Goal: Task Accomplishment & Management: Use online tool/utility

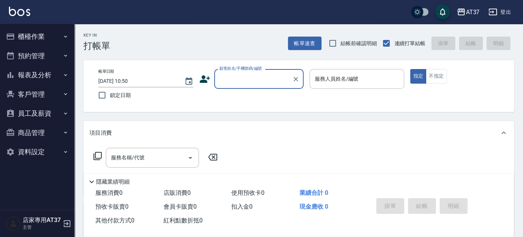
click at [34, 35] on button "櫃檯作業" at bounding box center [37, 36] width 69 height 19
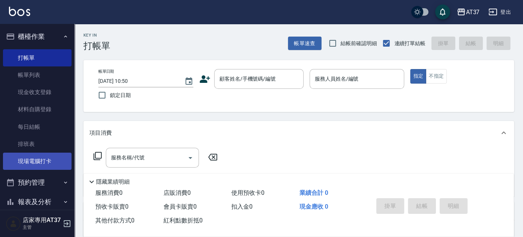
click at [30, 157] on link "現場電腦打卡" at bounding box center [37, 160] width 69 height 17
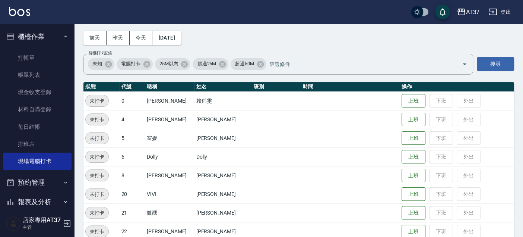
scroll to position [41, 0]
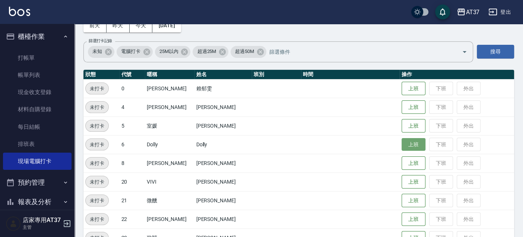
click at [405, 143] on button "上班" at bounding box center [414, 144] width 24 height 13
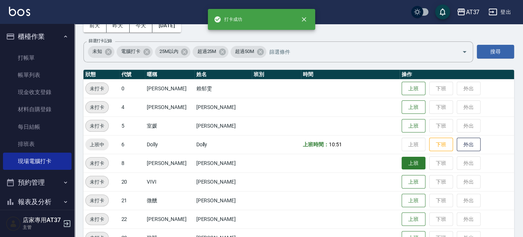
click at [405, 160] on button "上班" at bounding box center [414, 163] width 24 height 13
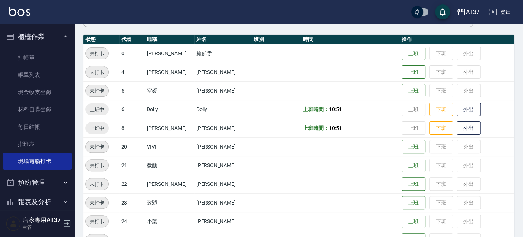
scroll to position [83, 0]
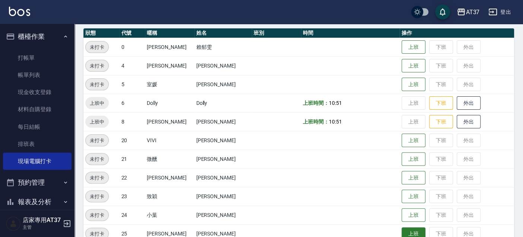
click at [402, 229] on button "上班" at bounding box center [414, 233] width 24 height 13
click at [410, 48] on button "上班" at bounding box center [414, 47] width 24 height 13
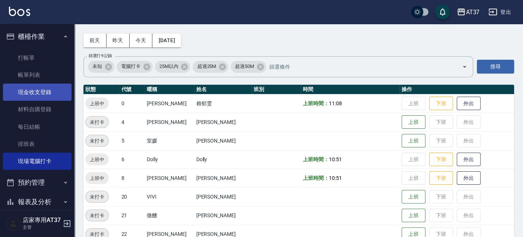
scroll to position [0, 0]
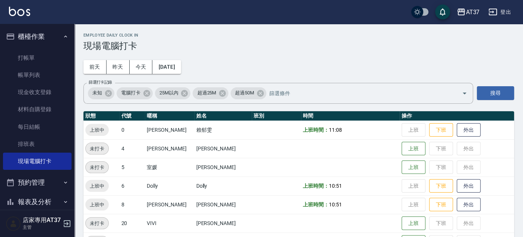
drag, startPoint x: 43, startPoint y: 96, endPoint x: 95, endPoint y: 86, distance: 52.7
click at [43, 96] on link "現金收支登錄" at bounding box center [37, 91] width 69 height 17
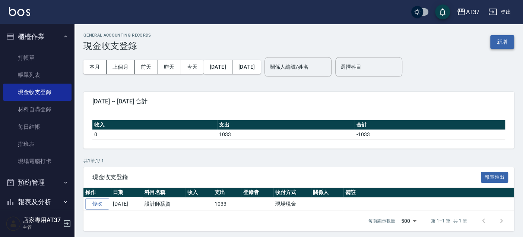
click at [511, 44] on button "新增" at bounding box center [502, 42] width 24 height 14
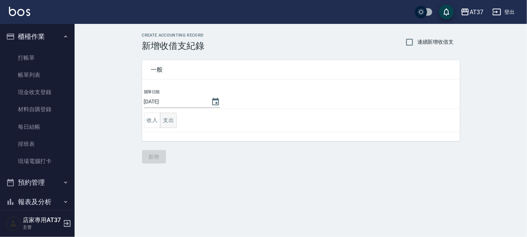
click at [170, 119] on button "支出" at bounding box center [168, 120] width 17 height 15
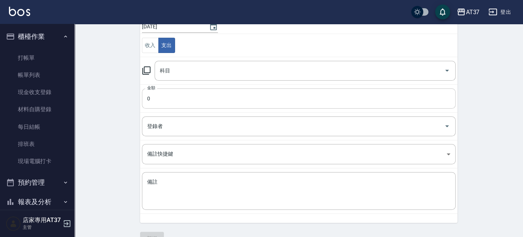
scroll to position [83, 0]
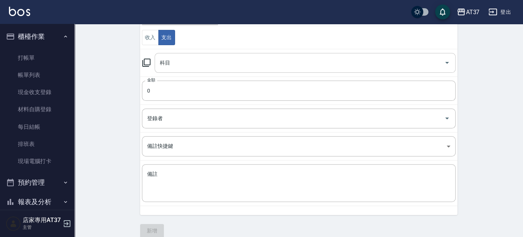
click at [212, 64] on input "科目" at bounding box center [299, 62] width 283 height 13
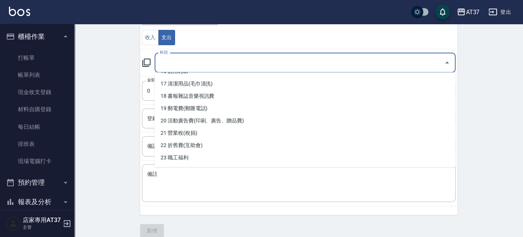
scroll to position [248, 0]
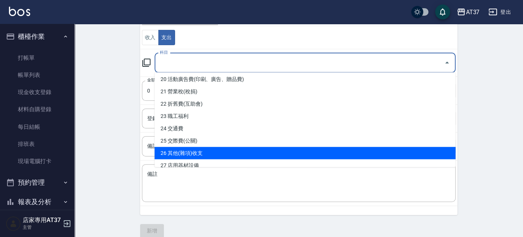
click at [208, 148] on li "26 其他(雜項)收支" at bounding box center [305, 153] width 301 height 12
type input "26 其他(雜項)收支"
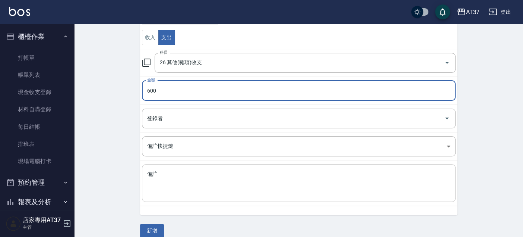
type input "600"
click at [211, 184] on textarea "備註" at bounding box center [298, 182] width 303 height 25
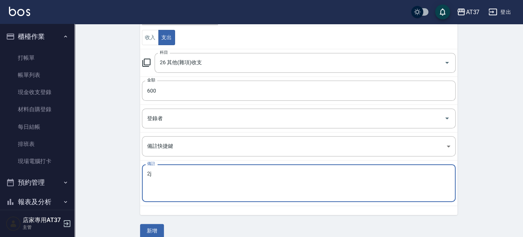
type textarea "2"
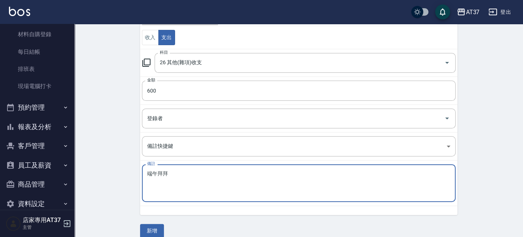
scroll to position [83, 0]
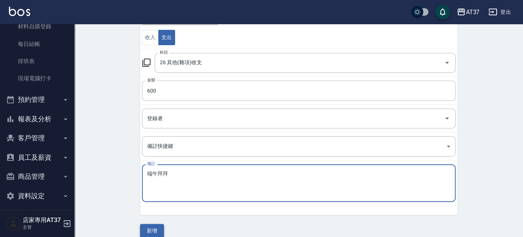
type textarea "端午拜拜"
click at [157, 225] on button "新增" at bounding box center [152, 231] width 24 height 14
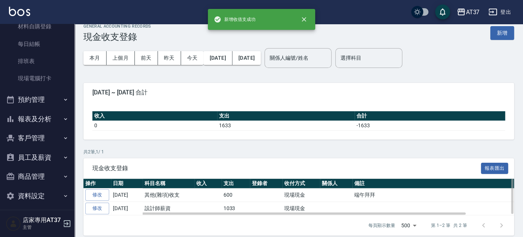
scroll to position [15, 0]
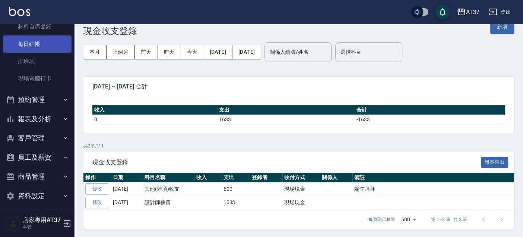
drag, startPoint x: 36, startPoint y: 79, endPoint x: 34, endPoint y: 51, distance: 28.4
click at [36, 79] on link "現場電腦打卡" at bounding box center [37, 78] width 69 height 17
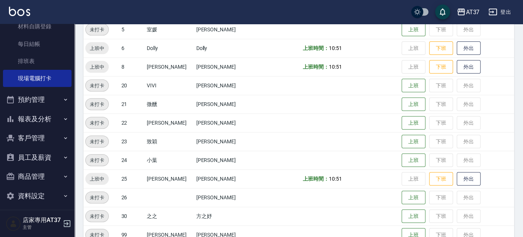
scroll to position [165, 0]
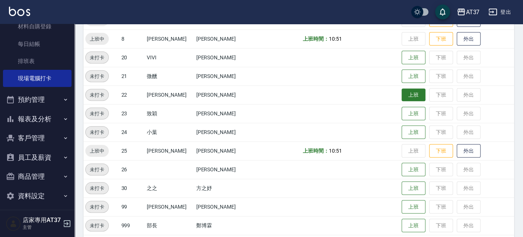
click at [406, 94] on button "上班" at bounding box center [414, 94] width 24 height 13
